Goal: Information Seeking & Learning: Learn about a topic

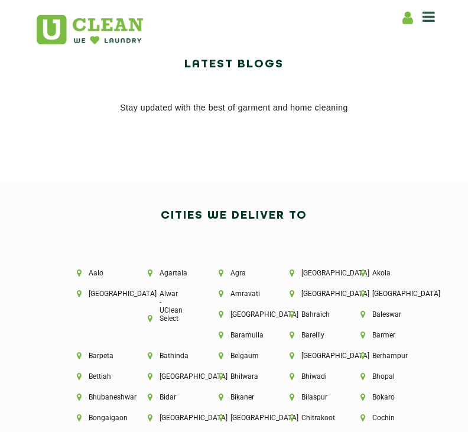
scroll to position [2250, 0]
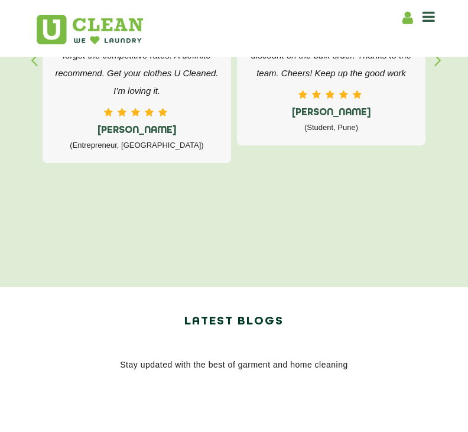
click at [427, 19] on icon at bounding box center [428, 16] width 12 height 14
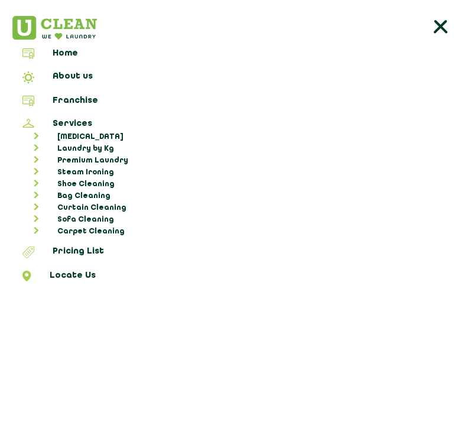
scroll to position [1965, 0]
click at [107, 236] on link "Carpet Cleaning" at bounding box center [240, 232] width 448 height 12
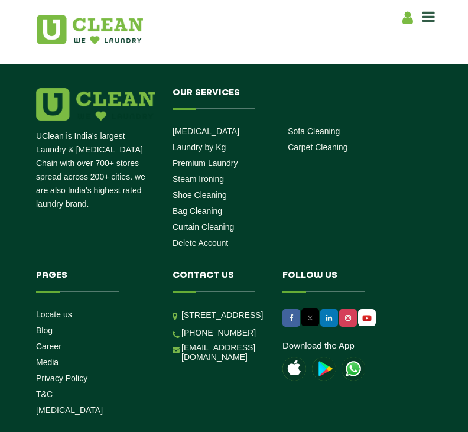
click at [366, 236] on div "UClean is India's largest Laundry & [MEDICAL_DATA] Chain with over 700+ stores …" at bounding box center [233, 303] width 413 height 430
click at [308, 142] on link "Carpet Cleaning" at bounding box center [318, 146] width 60 height 9
click at [322, 142] on link "Carpet Cleaning" at bounding box center [318, 146] width 60 height 9
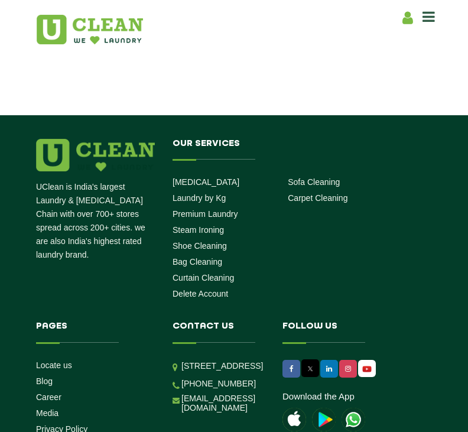
scroll to position [1914, 0]
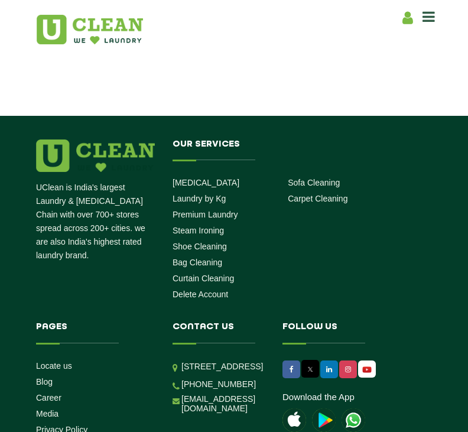
click at [315, 194] on link "Carpet Cleaning" at bounding box center [318, 198] width 60 height 9
click at [314, 194] on link "Carpet Cleaning" at bounding box center [318, 198] width 60 height 9
click at [331, 194] on link "Carpet Cleaning" at bounding box center [318, 198] width 60 height 9
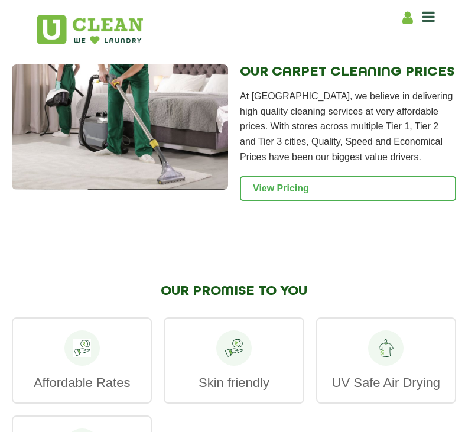
scroll to position [1416, 0]
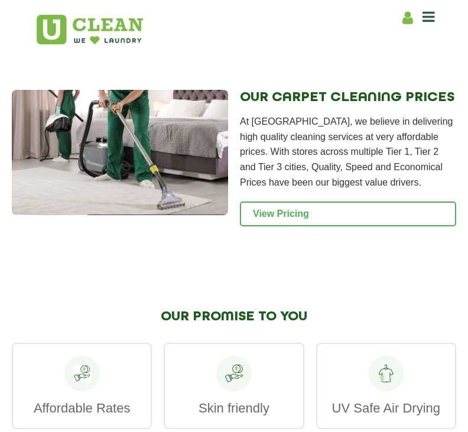
click at [353, 214] on link "View Pricing" at bounding box center [348, 213] width 216 height 25
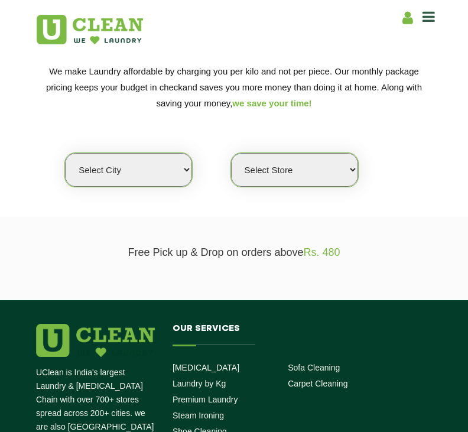
scroll to position [163, 0]
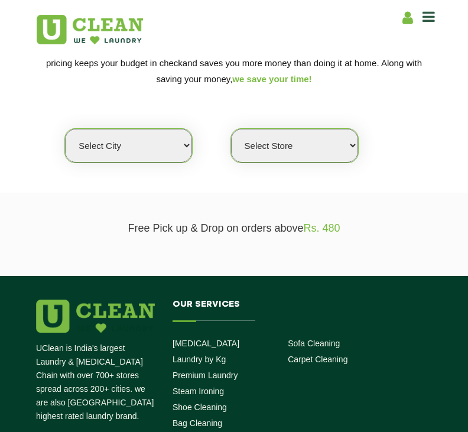
click at [184, 138] on select "Select city [GEOGRAPHIC_DATA] [GEOGRAPHIC_DATA] [GEOGRAPHIC_DATA] [GEOGRAPHIC_D…" at bounding box center [128, 146] width 127 height 34
select select "157"
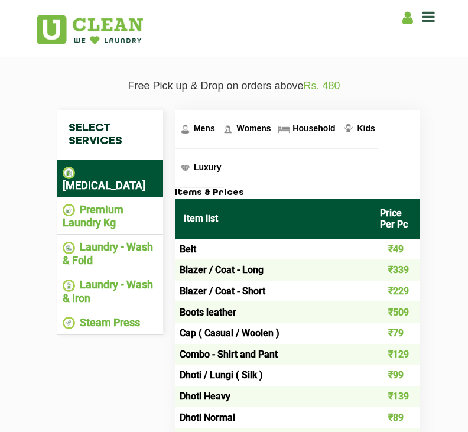
scroll to position [304, 0]
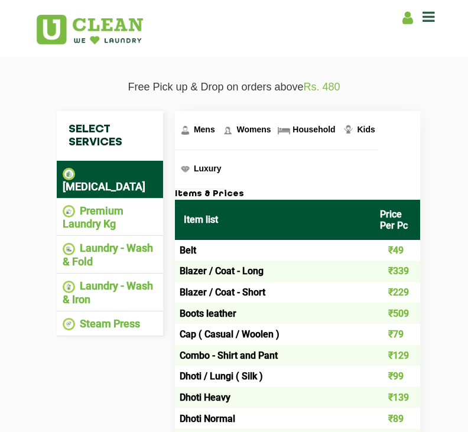
click at [113, 204] on li "Premium Laundry Kg" at bounding box center [110, 217] width 94 height 26
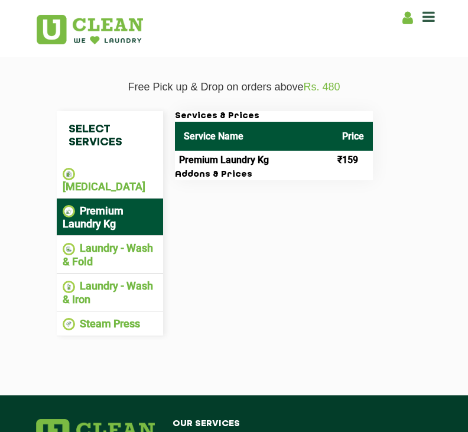
click at [111, 249] on li "Laundry - Wash & Fold" at bounding box center [110, 255] width 94 height 26
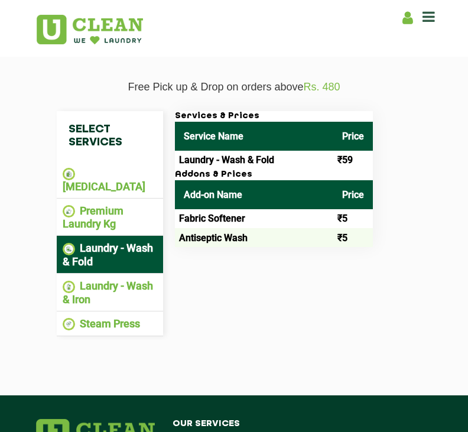
click at [110, 279] on li "Laundry - Wash & Iron" at bounding box center [110, 292] width 94 height 26
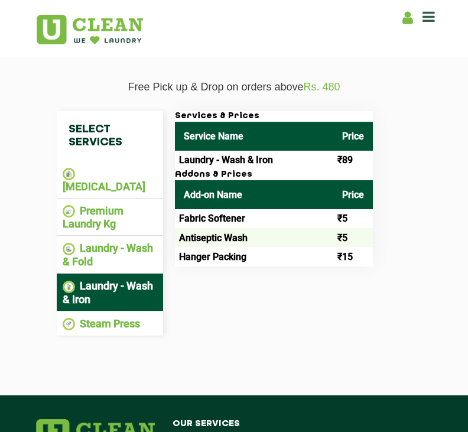
click at [118, 317] on li "Steam Press" at bounding box center [110, 324] width 94 height 14
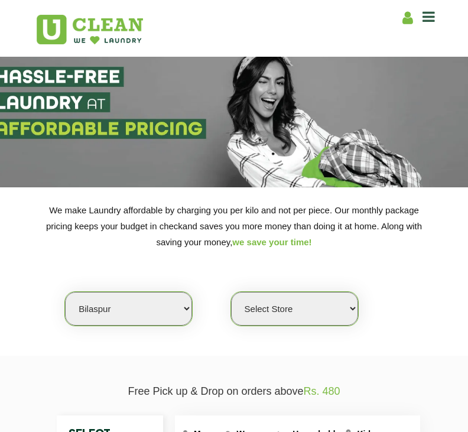
scroll to position [0, 0]
click at [350, 297] on select "Select Store UClean Bilaspur" at bounding box center [294, 309] width 127 height 34
select select "470"
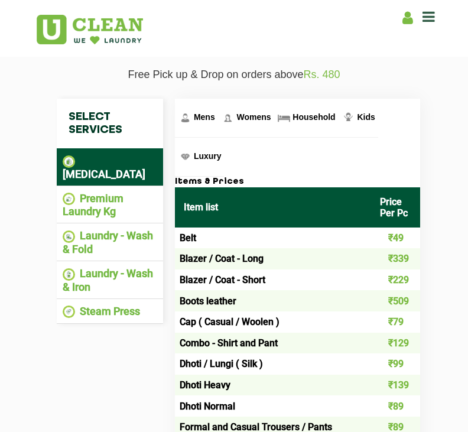
scroll to position [317, 0]
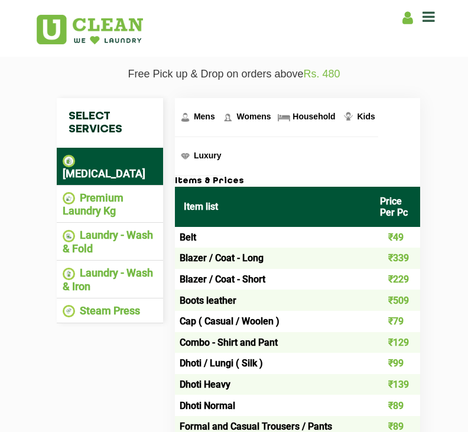
click at [211, 157] on link "Luxury" at bounding box center [199, 156] width 49 height 38
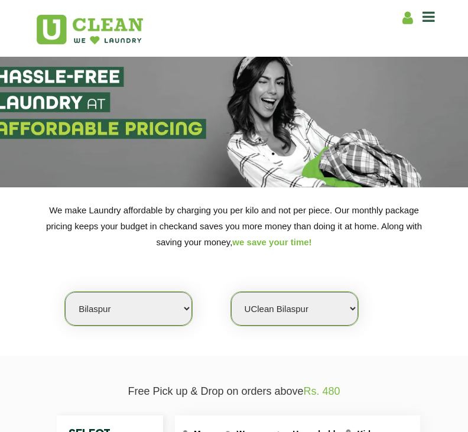
scroll to position [0, 0]
